Goal: Task Accomplishment & Management: Use online tool/utility

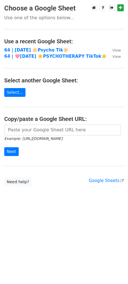
click at [26, 53] on td "64 | [DATE] 🔆Psycho Tik🔆" at bounding box center [55, 50] width 103 height 7
click at [26, 50] on strong "64 | [DATE] 🔆Psycho Tik🔆" at bounding box center [36, 50] width 64 height 5
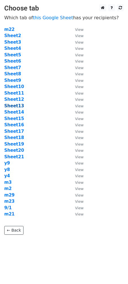
click at [18, 105] on strong "Sheet13" at bounding box center [14, 105] width 20 height 5
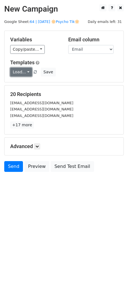
click at [17, 70] on link "Load..." at bounding box center [21, 72] width 22 height 9
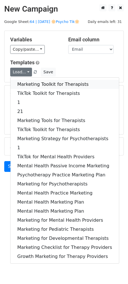
click at [57, 84] on link "Marketing Toolkit for Therapists" at bounding box center [64, 84] width 109 height 9
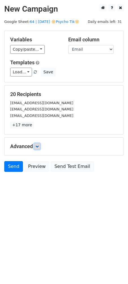
click at [37, 148] on link at bounding box center [37, 146] width 6 height 6
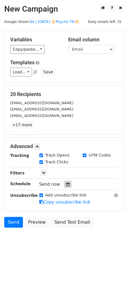
click at [67, 185] on icon at bounding box center [68, 184] width 4 height 4
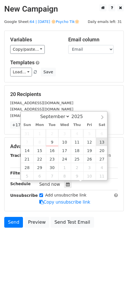
type input "2025-09-13 12:00"
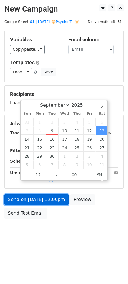
click at [54, 194] on link "Send on Sep 13 at 12:00pm" at bounding box center [36, 199] width 64 height 11
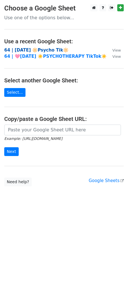
click at [45, 50] on strong "64 | [DATE] 🔆Psycho Tik🔆" at bounding box center [36, 50] width 64 height 5
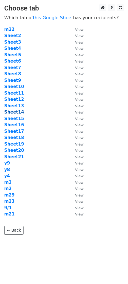
click at [16, 112] on strong "Sheet14" at bounding box center [14, 112] width 20 height 5
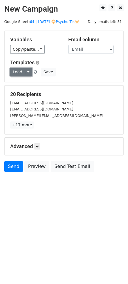
click at [22, 73] on link "Load..." at bounding box center [21, 72] width 22 height 9
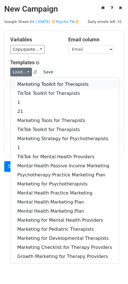
click at [26, 86] on link "Marketing Toolkit for Therapists" at bounding box center [64, 84] width 109 height 9
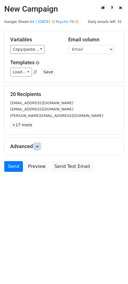
click at [38, 147] on icon at bounding box center [36, 146] width 3 height 3
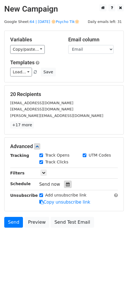
click at [64, 184] on div at bounding box center [68, 184] width 8 height 7
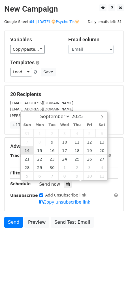
type input "[DATE] 12:00"
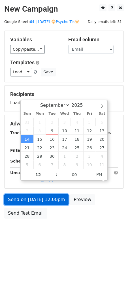
click at [30, 198] on link "Send on [DATE] 12:00pm" at bounding box center [36, 199] width 64 height 11
